Goal: Task Accomplishment & Management: Use online tool/utility

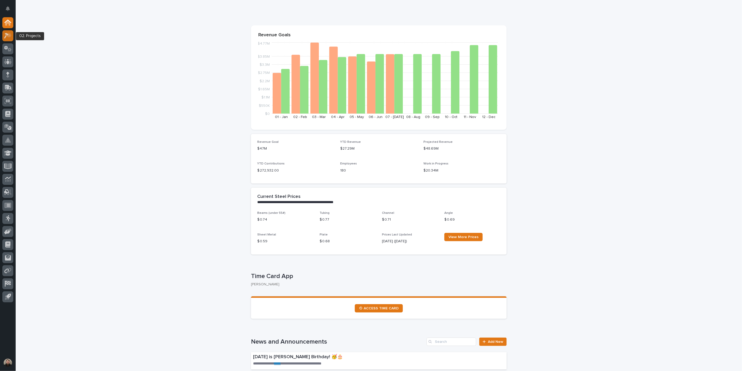
click at [9, 33] on icon at bounding box center [8, 36] width 8 height 6
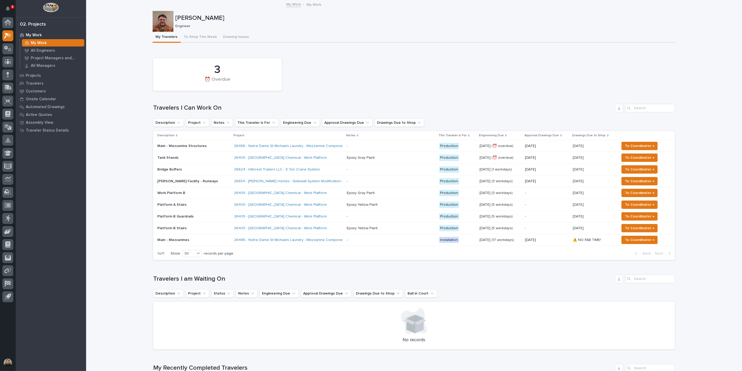
scroll to position [14, 0]
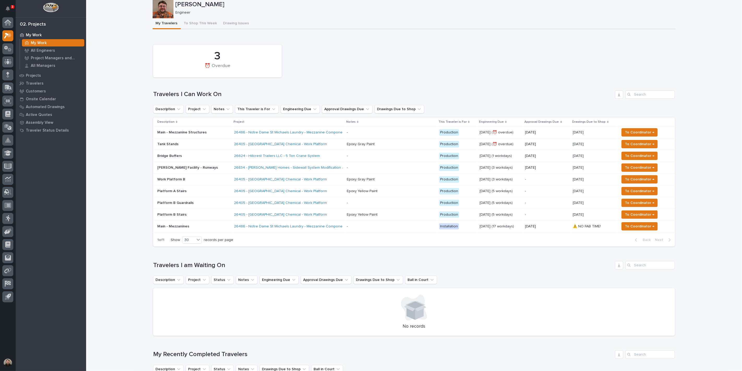
click at [197, 179] on p "Work Platform B" at bounding box center [193, 179] width 72 height 4
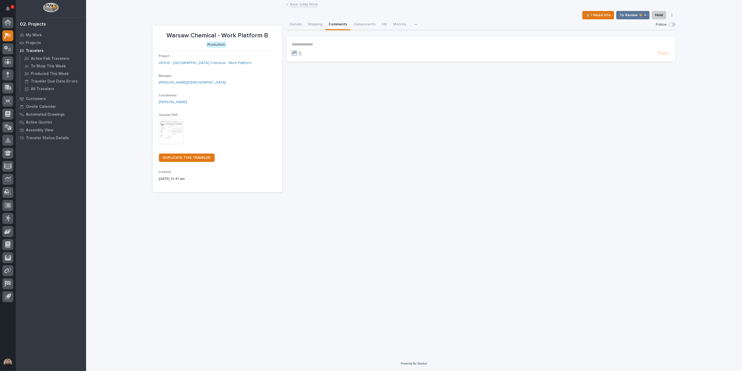
click at [334, 25] on button "Comments" at bounding box center [337, 24] width 25 height 11
click at [327, 45] on p "**********" at bounding box center [481, 44] width 379 height 4
click at [308, 52] on span "Spenser Yoder" at bounding box center [307, 52] width 29 height 4
click at [348, 42] on p "**********" at bounding box center [481, 44] width 379 height 5
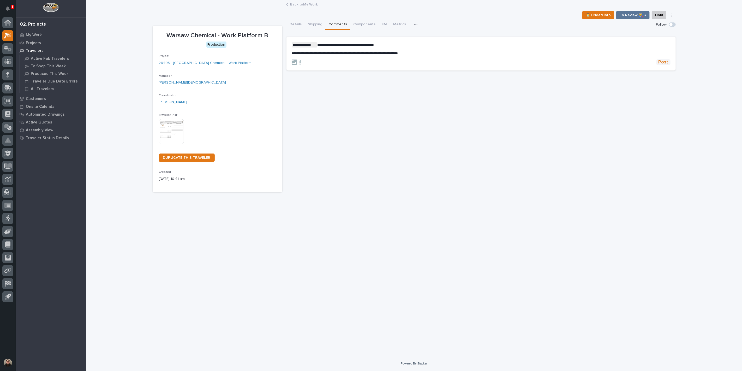
click at [662, 61] on span "Post" at bounding box center [663, 62] width 10 height 6
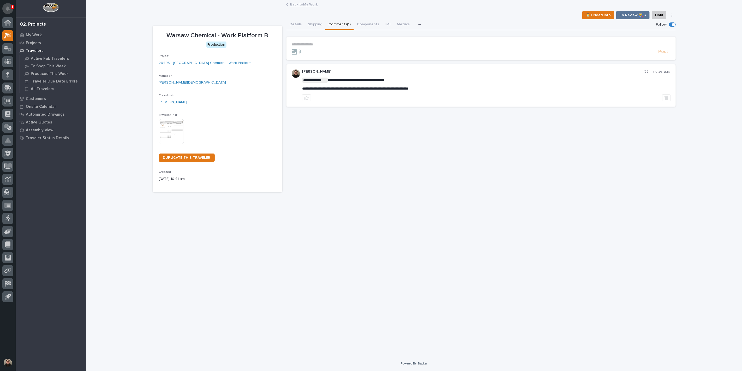
click at [7, 8] on icon "Notifications" at bounding box center [8, 8] width 4 height 5
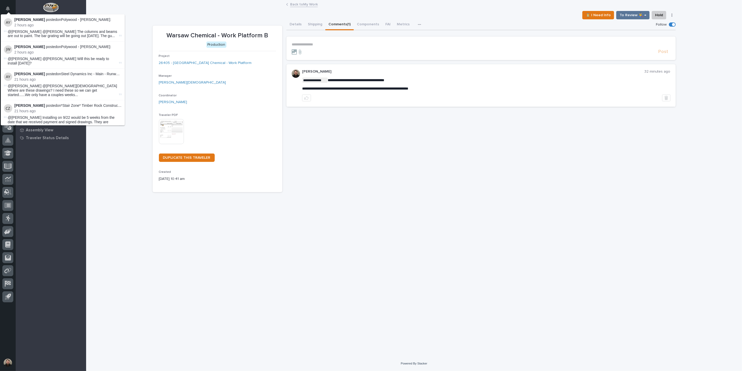
click at [140, 20] on div "**********" at bounding box center [414, 178] width 656 height 355
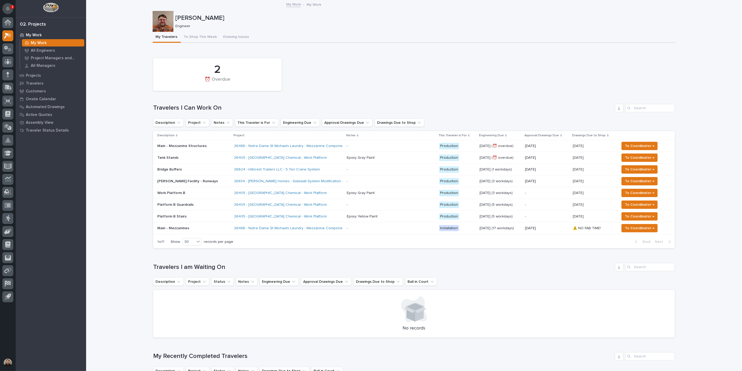
click at [9, 7] on icon "Notifications" at bounding box center [8, 8] width 4 height 5
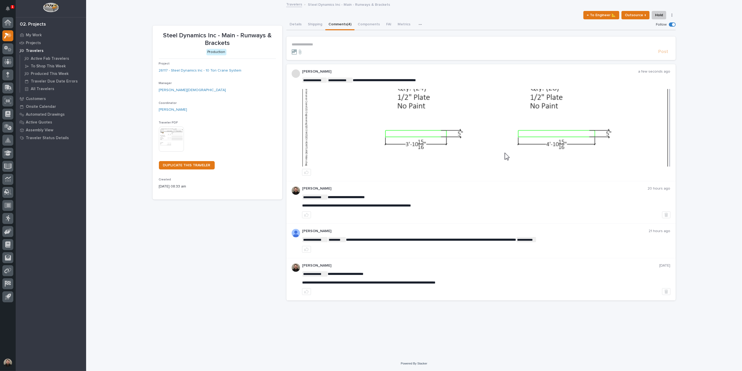
click at [378, 115] on img at bounding box center [485, 127] width 367 height 77
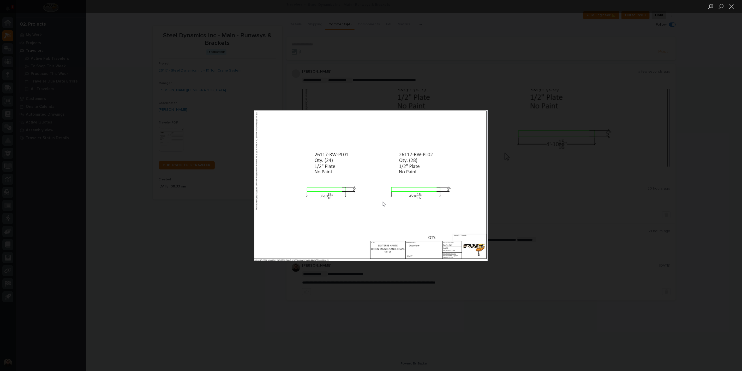
click at [373, 93] on div "Lightbox" at bounding box center [371, 185] width 742 height 371
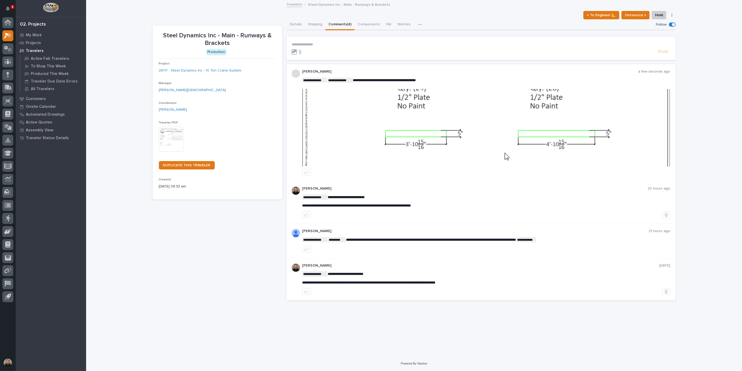
click at [373, 93] on img at bounding box center [485, 127] width 367 height 77
click at [349, 150] on img at bounding box center [485, 127] width 367 height 77
click at [6, 8] on icon "Notifications" at bounding box center [8, 8] width 4 height 5
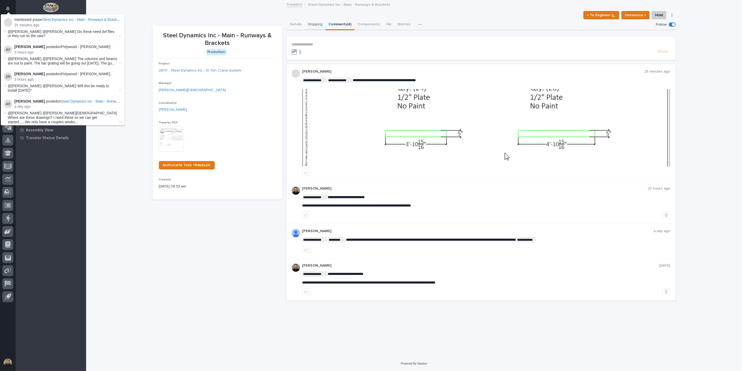
click at [316, 23] on button "Shipping" at bounding box center [315, 24] width 21 height 11
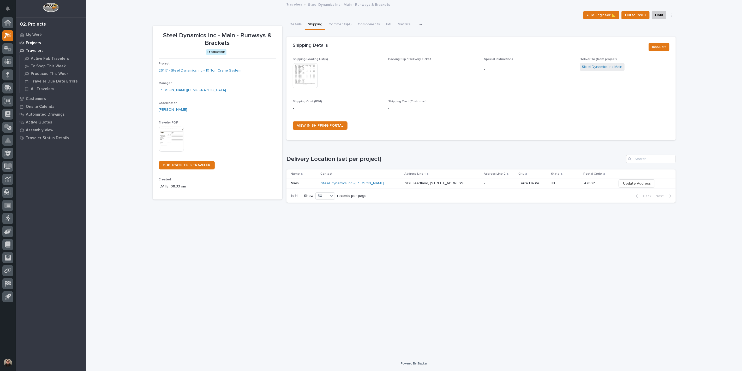
click at [24, 39] on div "Projects" at bounding box center [51, 42] width 68 height 7
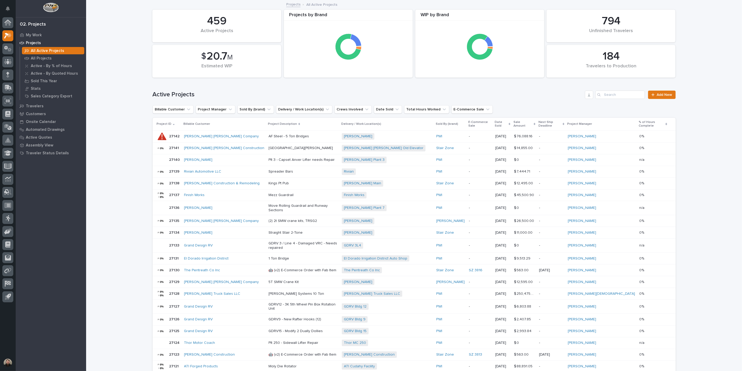
click at [34, 40] on div "Projects" at bounding box center [51, 42] width 68 height 7
click at [35, 33] on p "My Work" at bounding box center [34, 35] width 16 height 5
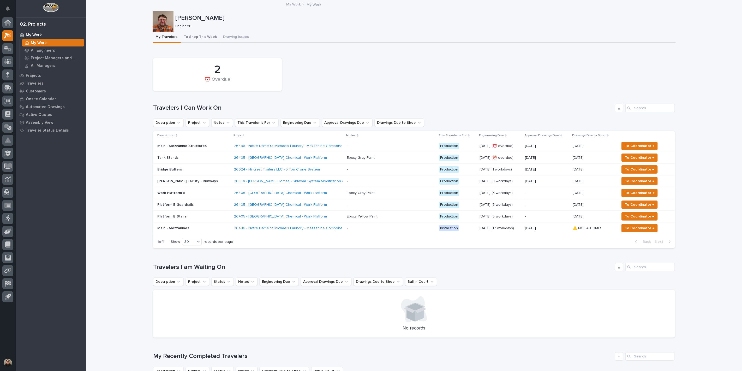
click at [185, 39] on button "To Shop This Week" at bounding box center [200, 37] width 39 height 11
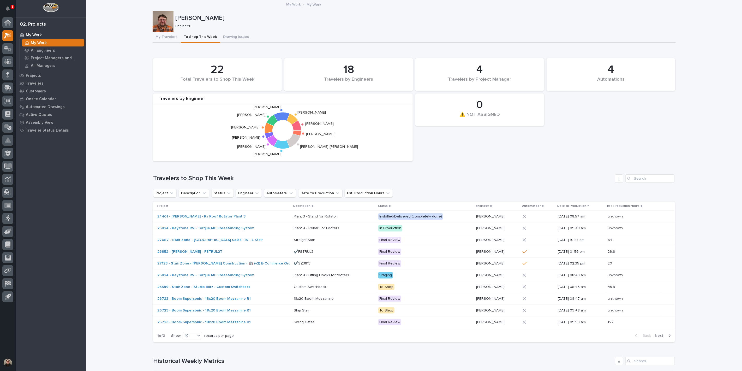
scroll to position [87, 0]
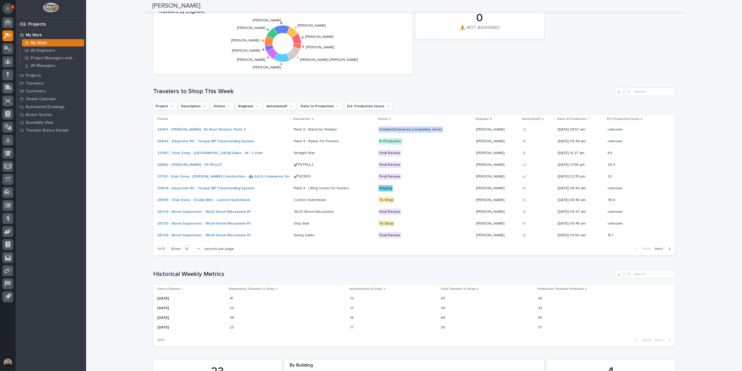
click at [7, 8] on icon "Notifications" at bounding box center [8, 8] width 4 height 5
click at [124, 186] on div "Loading... Saving… Loading... Saving… Jacob Stayton Jacob Stayton Engineer Sorr…" at bounding box center [414, 293] width 656 height 759
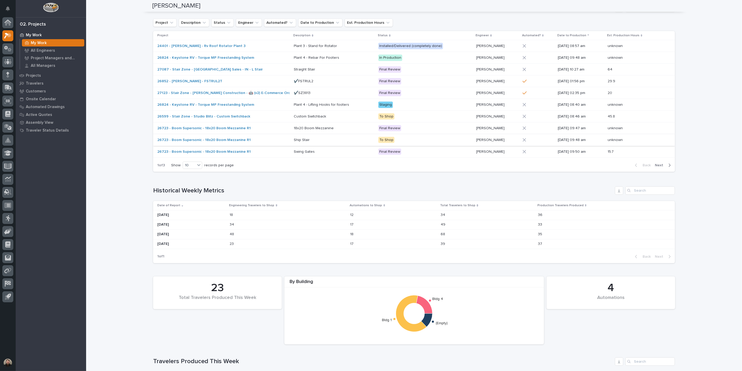
scroll to position [174, 0]
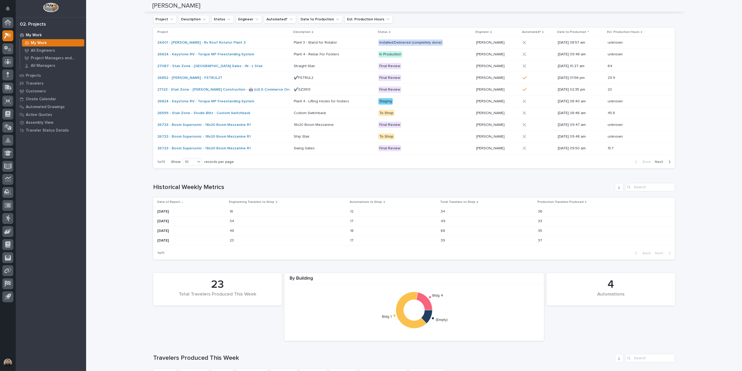
click at [28, 33] on p "My Work" at bounding box center [34, 35] width 16 height 5
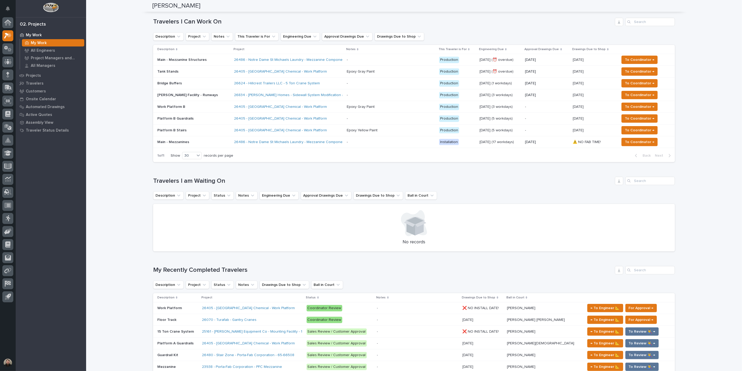
scroll to position [29, 0]
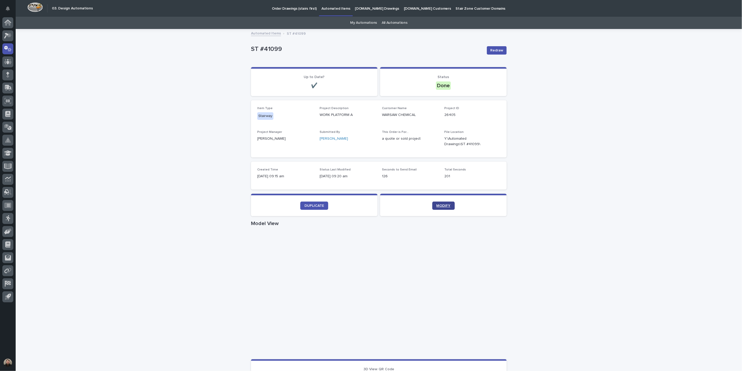
click at [438, 207] on link "MODIFY" at bounding box center [443, 205] width 22 height 8
click at [319, 205] on span "DUPLICATE" at bounding box center [314, 206] width 20 height 4
click at [374, 23] on link "My Automations" at bounding box center [363, 23] width 27 height 12
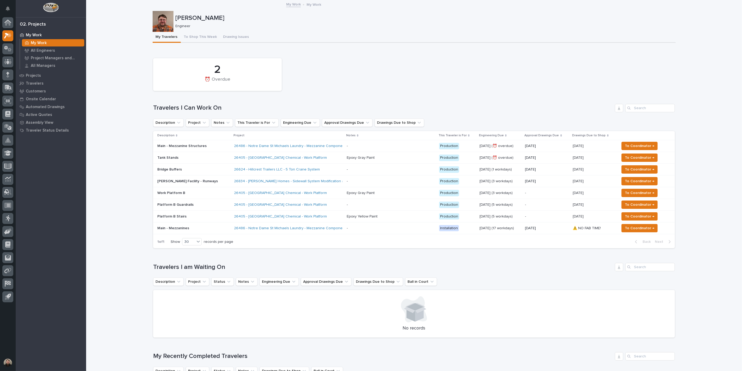
scroll to position [29, 0]
click at [627, 192] on span "To Coordinator →" at bounding box center [639, 193] width 29 height 6
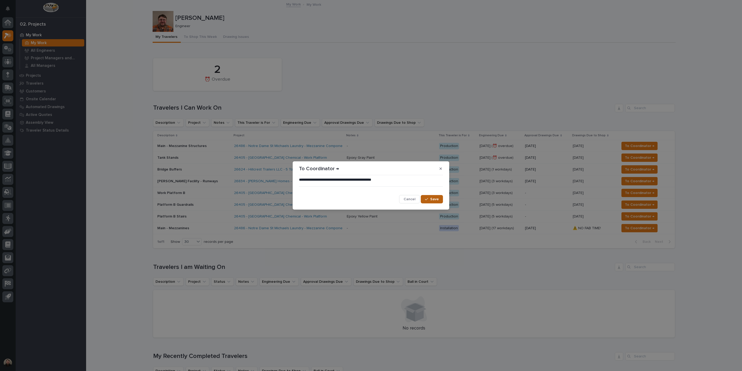
click at [429, 196] on button "Save" at bounding box center [432, 199] width 22 height 8
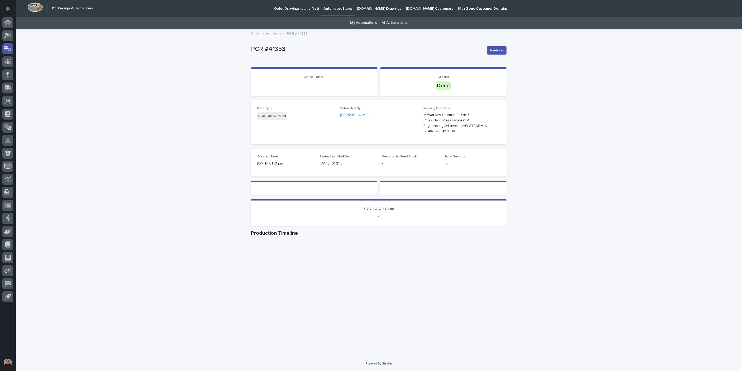
click at [188, 126] on div "Loading... Saving… Loading... Saving… PCR #41353 Redraw PCR #41353 Redraw Sorry…" at bounding box center [379, 192] width 726 height 326
click at [4, 38] on icon at bounding box center [6, 36] width 5 height 6
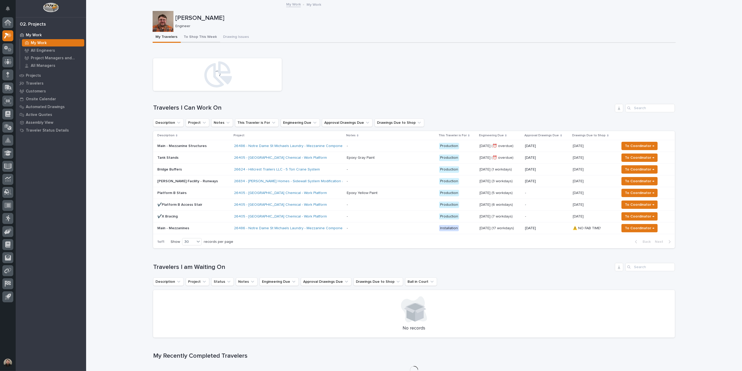
click at [198, 38] on button "To Shop This Week" at bounding box center [200, 37] width 39 height 11
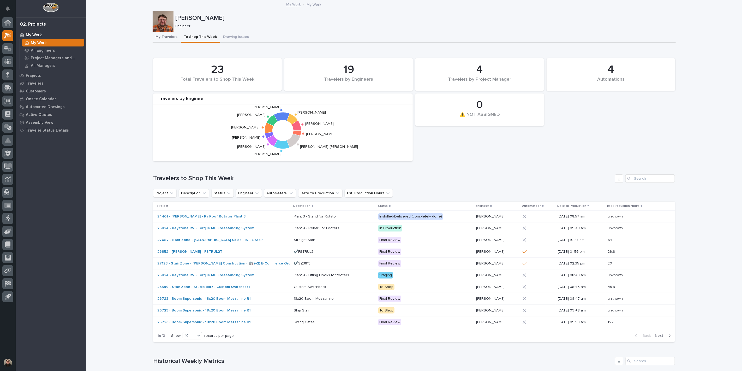
click at [165, 36] on button "My Travelers" at bounding box center [167, 37] width 28 height 11
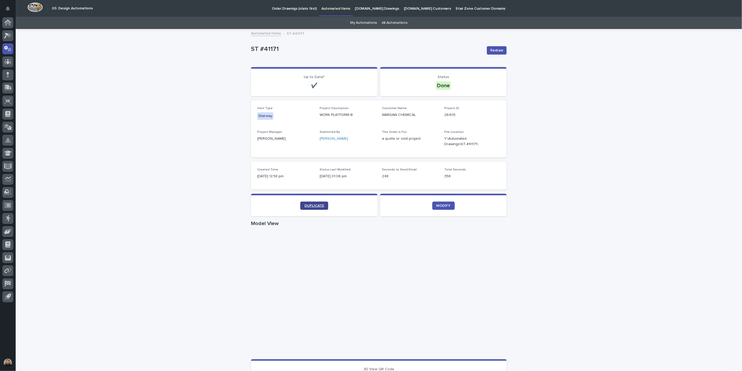
click at [304, 204] on span "DUPLICATE" at bounding box center [314, 206] width 20 height 4
click at [364, 27] on link "My Automations" at bounding box center [363, 23] width 27 height 12
